Goal: Find specific page/section: Find specific page/section

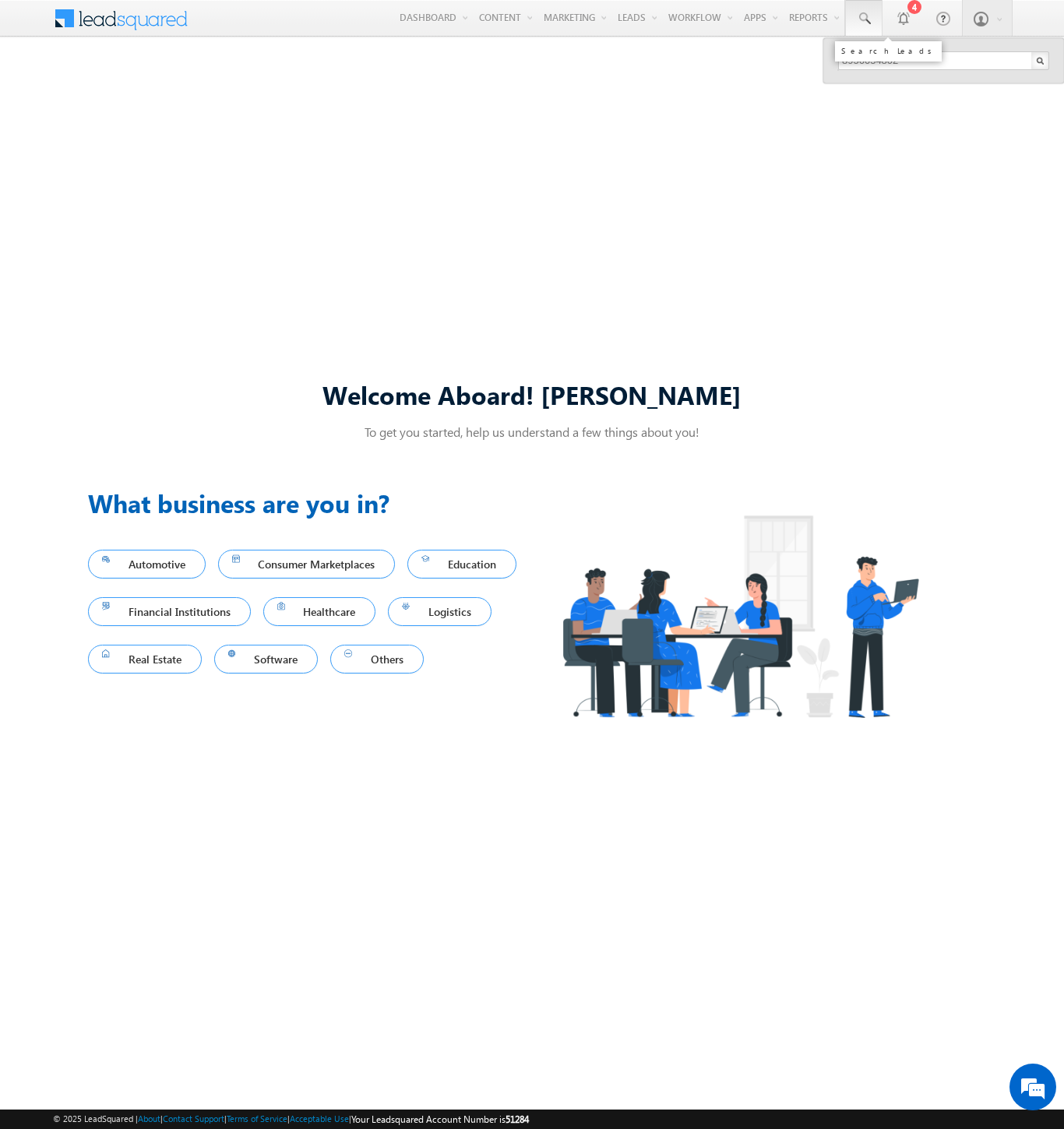
type input "8956054802"
click at [950, 83] on div "[PERSON_NAME]" at bounding box center [950, 83] width 208 height 18
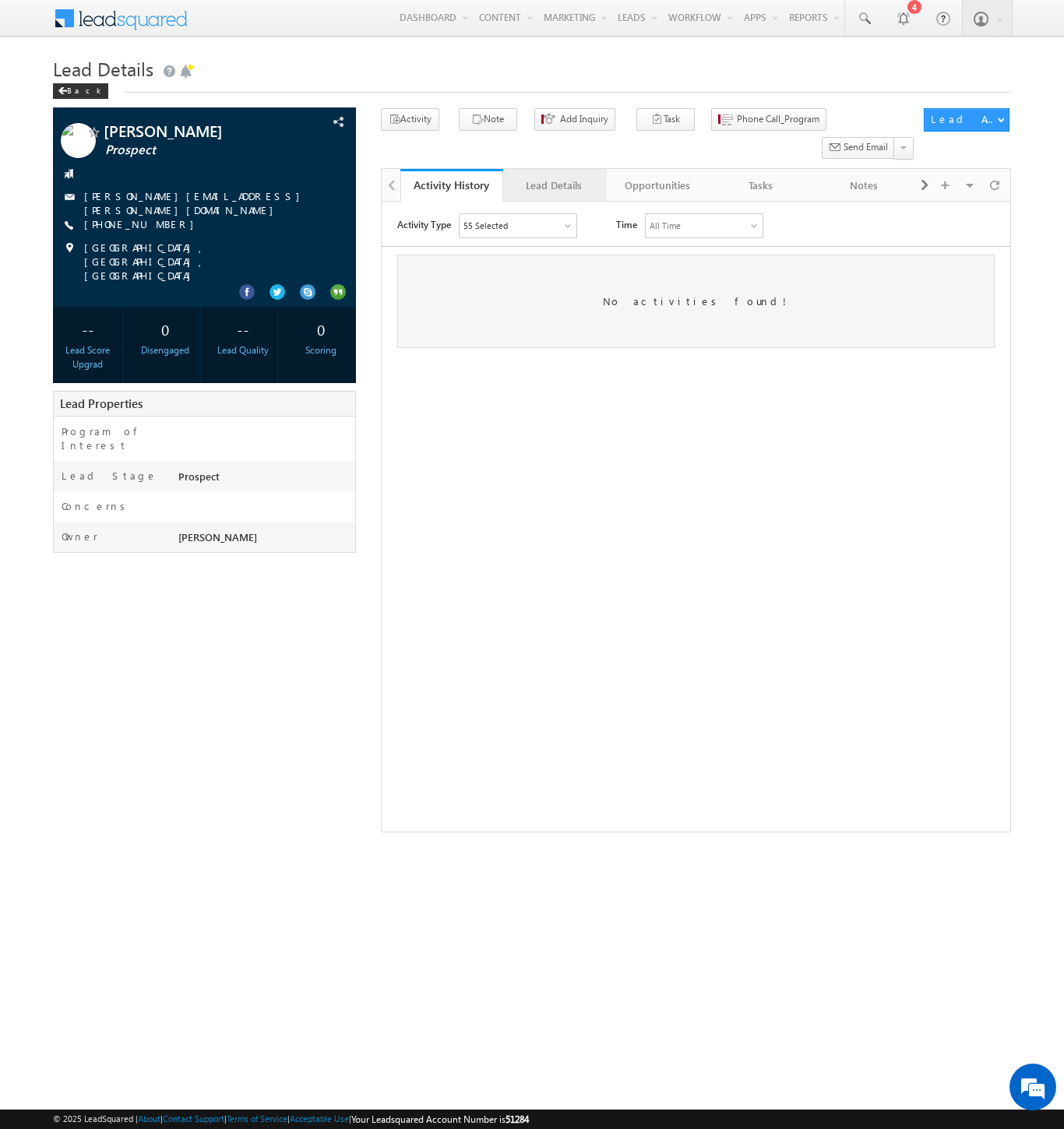
click at [554, 176] on div "Lead Details" at bounding box center [554, 185] width 76 height 19
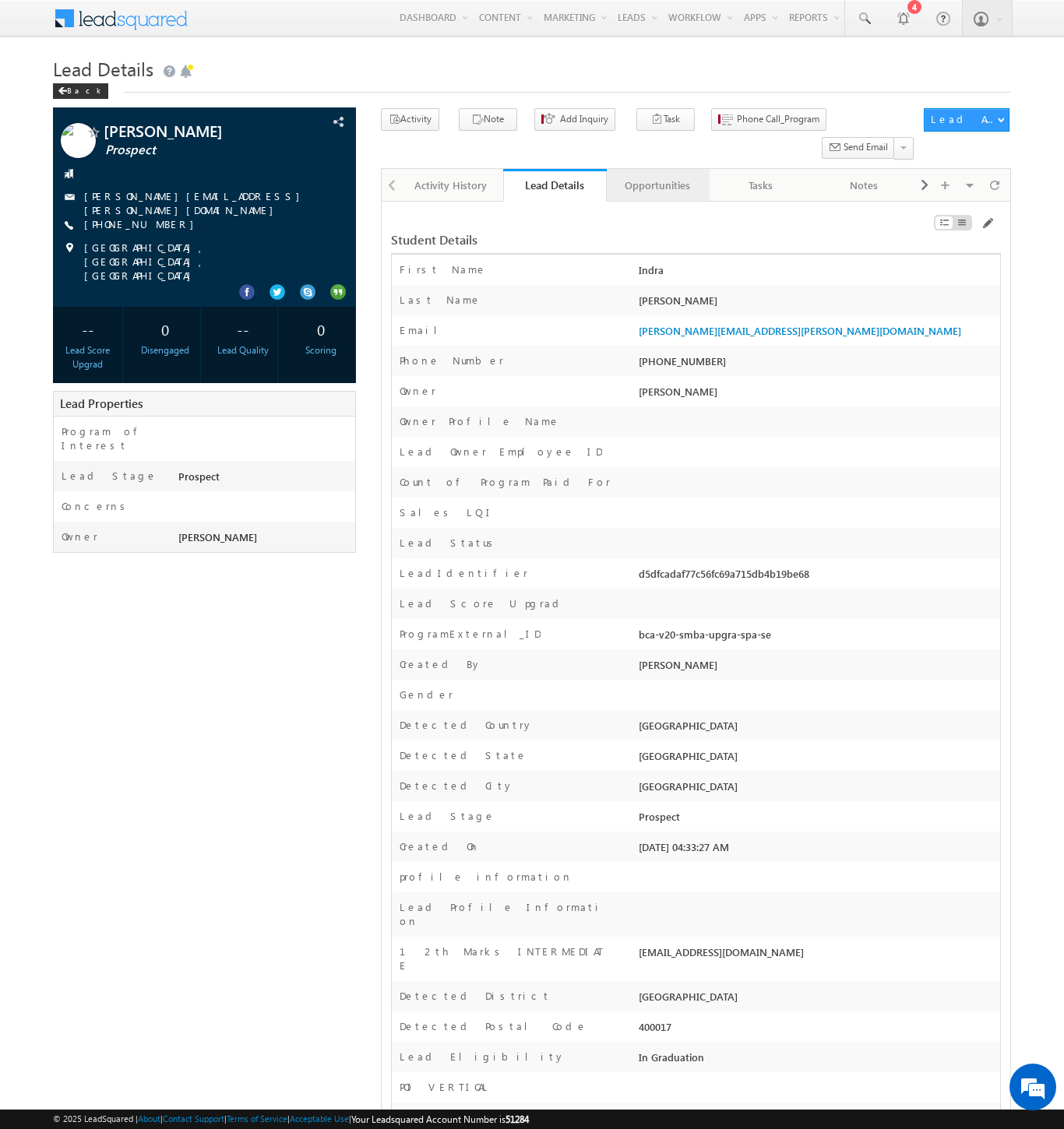
click at [656, 176] on div "Opportunities" at bounding box center [657, 185] width 76 height 19
